Goal: Task Accomplishment & Management: Contribute content

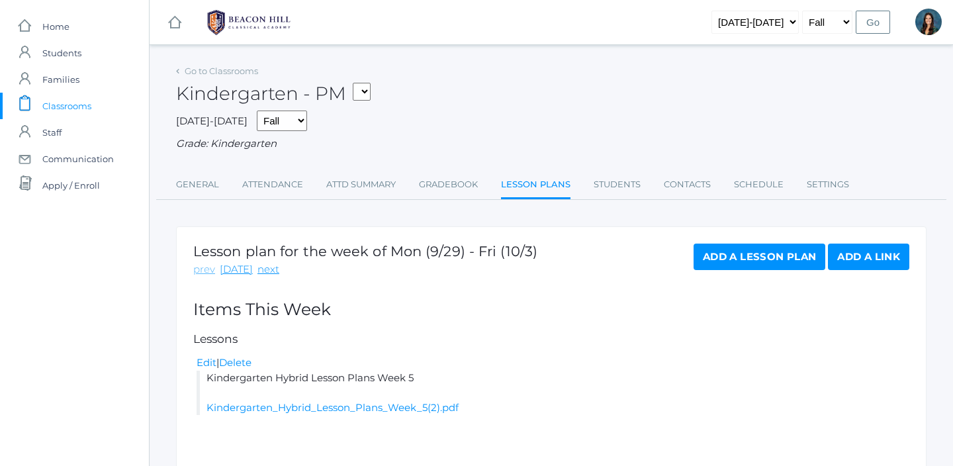
click at [203, 267] on link "prev" at bounding box center [204, 269] width 22 height 15
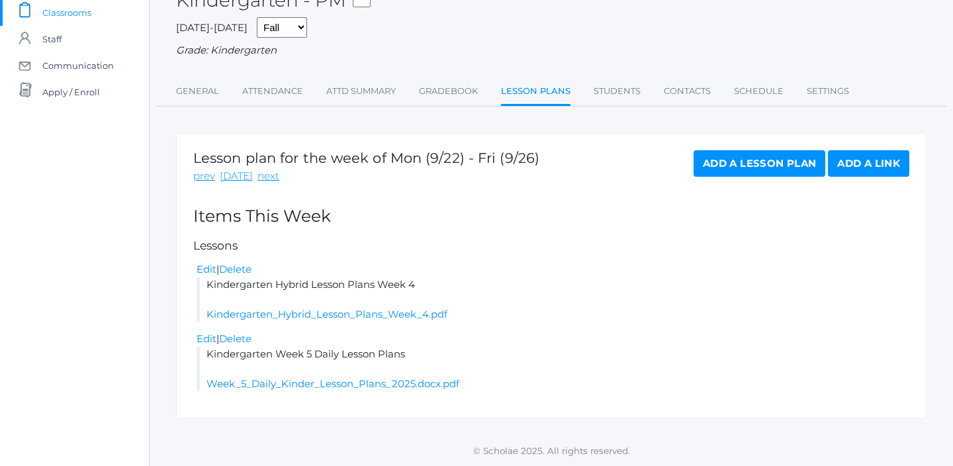
drag, startPoint x: 414, startPoint y: 356, endPoint x: 202, endPoint y: 354, distance: 211.9
click at [202, 354] on li "Kindergarten Week 5 Daily Lesson Plans Week_5_Daily_Kinder_Lesson_Plans_2025.do…" at bounding box center [553, 369] width 713 height 45
copy li "Kindergarten Week 5 Daily Lesson Plans"
click at [266, 177] on link "next" at bounding box center [269, 176] width 22 height 15
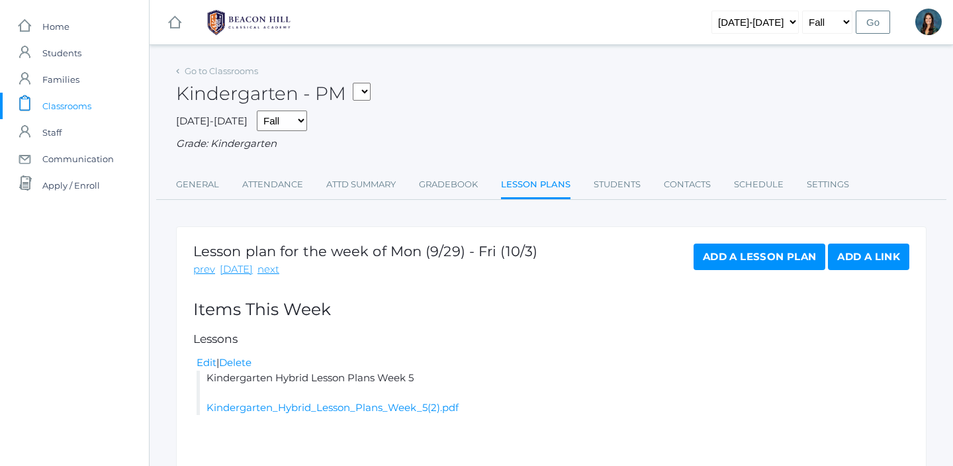
click at [724, 260] on link "Add a Lesson Plan" at bounding box center [760, 257] width 132 height 26
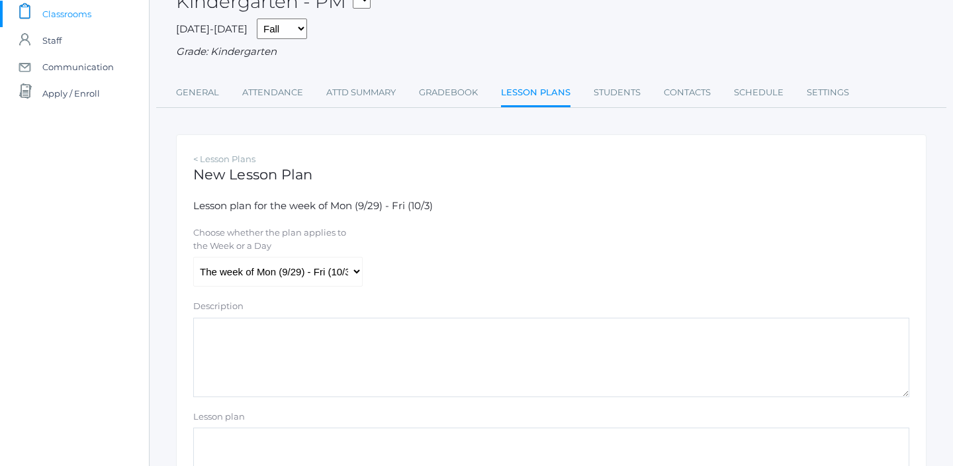
scroll to position [297, 0]
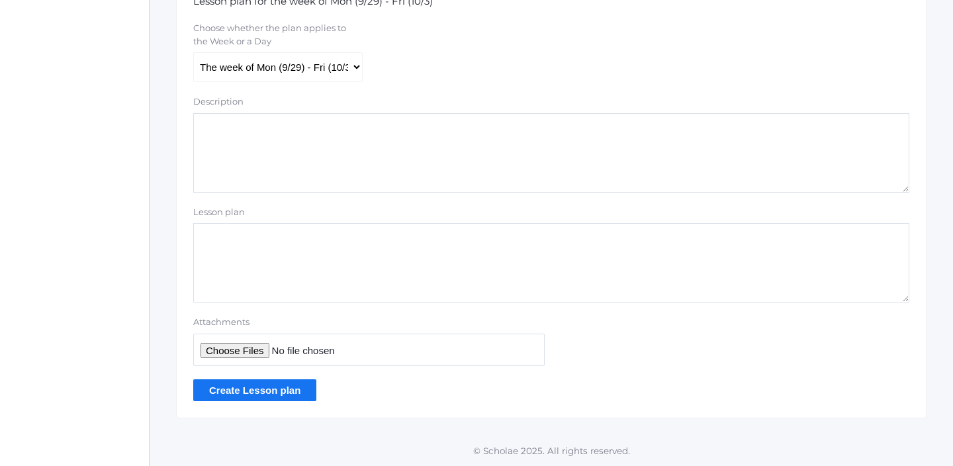
click at [280, 250] on textarea "Lesson plan" at bounding box center [551, 262] width 716 height 79
paste textarea "Kindergarten Week 5 Daily Lesson Plans"
click at [295, 240] on textarea "Kindergarten Week 5 Daily Lesson Plans" at bounding box center [551, 262] width 716 height 79
type textarea "Kindergarten Week 6 Daily Lesson Plans"
click at [224, 350] on input "Attachments" at bounding box center [369, 350] width 352 height 32
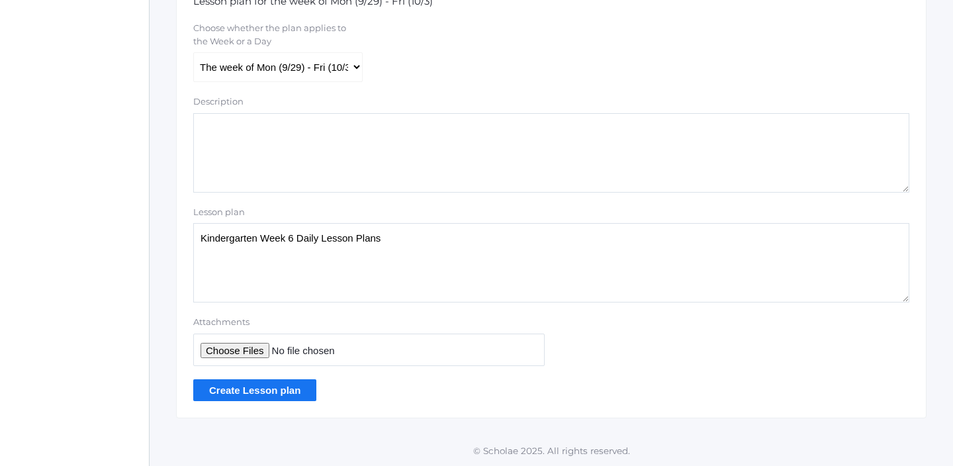
type input "C:\fakepath\Week 6 Daily Kinder Lesson Plans 2025.docx.pdf"
click at [293, 389] on input "Create Lesson plan" at bounding box center [254, 390] width 123 height 22
drag, startPoint x: 389, startPoint y: 244, endPoint x: 200, endPoint y: 240, distance: 189.4
click at [200, 240] on textarea "Kindergarten Week 6 Daily Lesson Plans" at bounding box center [551, 262] width 716 height 79
drag, startPoint x: 393, startPoint y: 242, endPoint x: 178, endPoint y: 238, distance: 214.5
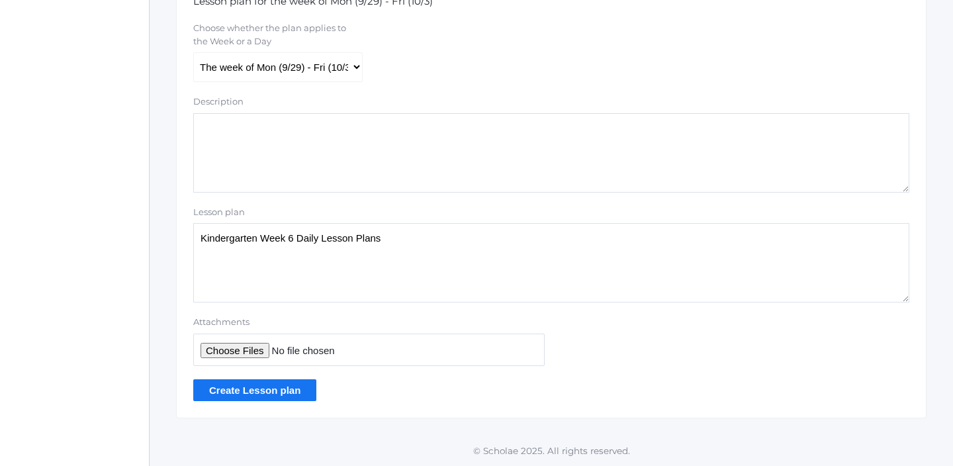
click at [178, 238] on div "< Lesson Plans New Lesson Plan Lesson plan for the week of Mon (9/29) - Fri (10…" at bounding box center [551, 174] width 751 height 489
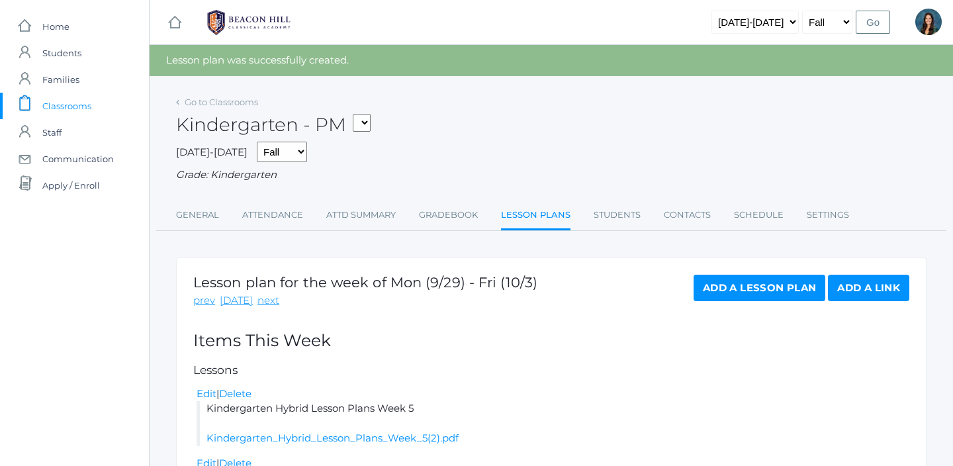
click at [367, 125] on select "*KIND - Kindergarten AM *KIND - Kindergarten PM" at bounding box center [362, 123] width 18 height 18
select select "1957"
click at [357, 114] on select "*KIND - Kindergarten AM *KIND - Kindergarten PM" at bounding box center [362, 123] width 18 height 18
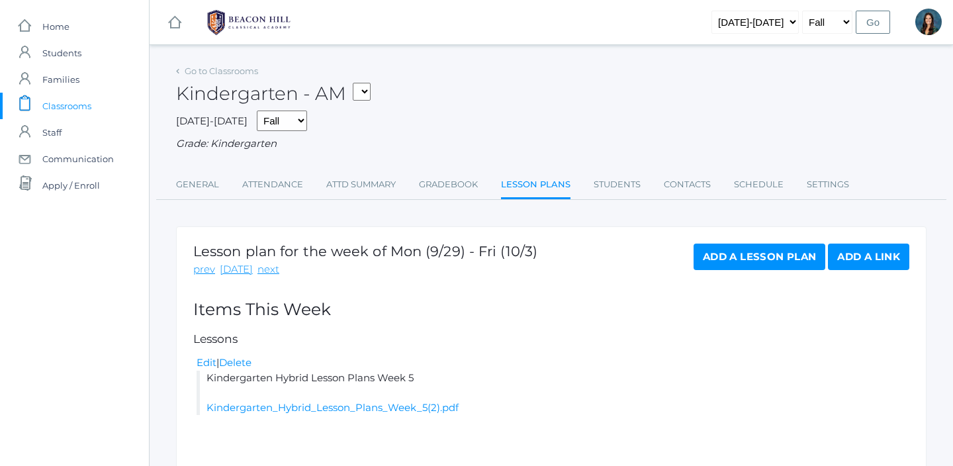
scroll to position [73, 0]
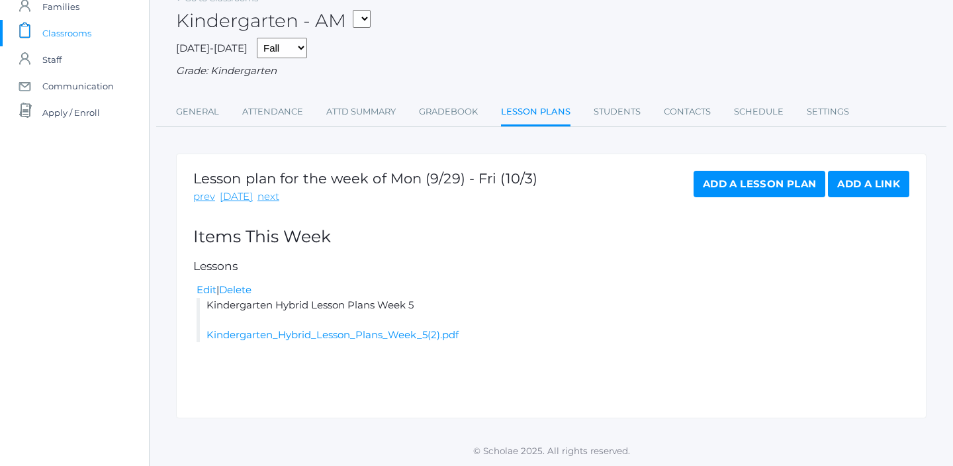
click at [738, 186] on link "Add a Lesson Plan" at bounding box center [760, 184] width 132 height 26
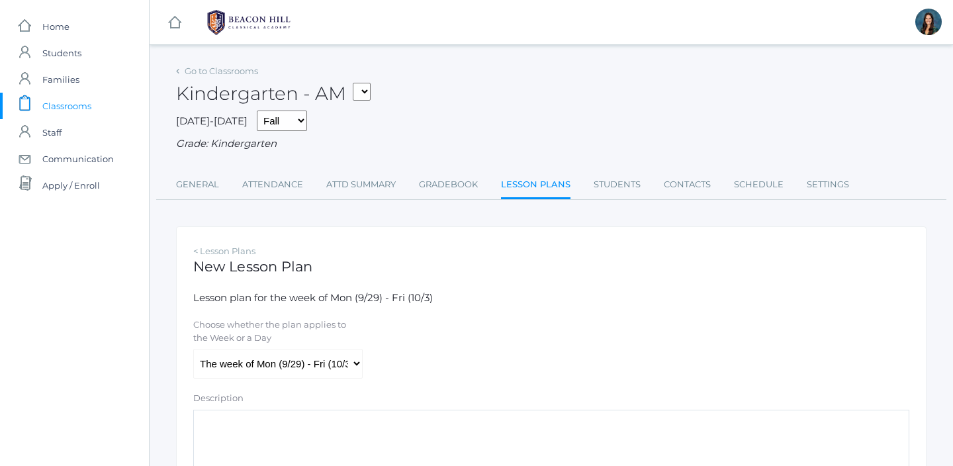
scroll to position [297, 0]
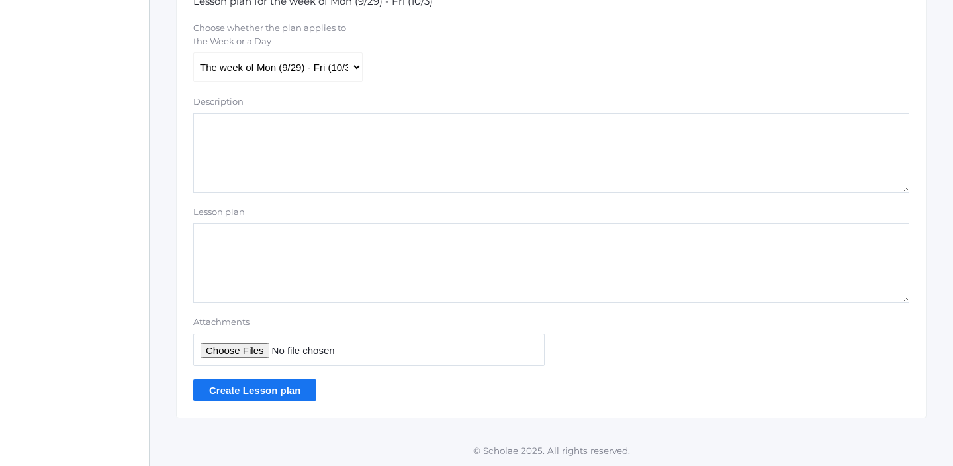
click at [250, 250] on textarea "Lesson plan" at bounding box center [551, 262] width 716 height 79
paste textarea "Kindergarten Week 6 Daily Lesson Plans"
type textarea "Kindergarten Week 6 Daily Lesson Plans"
click at [236, 350] on input "Attachments" at bounding box center [369, 350] width 352 height 32
type input "C:\fakepath\Week 6 Daily Kinder Lesson Plans 2025.docx.pdf"
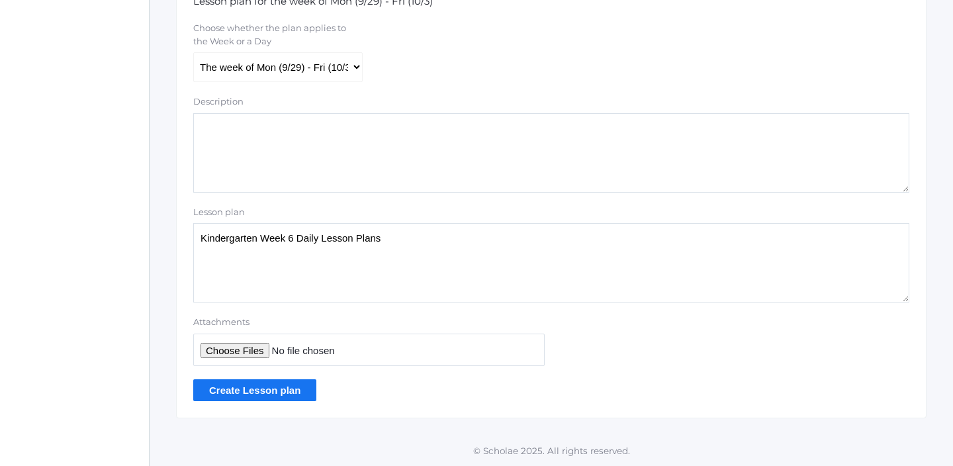
click at [298, 392] on input "Create Lesson plan" at bounding box center [254, 390] width 123 height 22
